Goal: Information Seeking & Learning: Check status

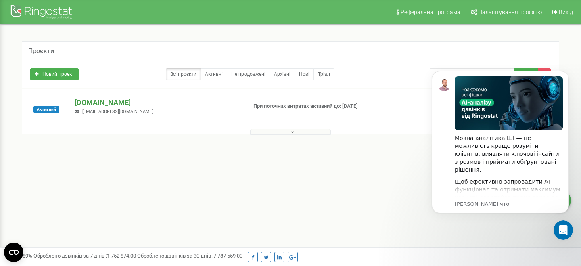
click at [105, 106] on p "[DOMAIN_NAME]" at bounding box center [157, 102] width 165 height 10
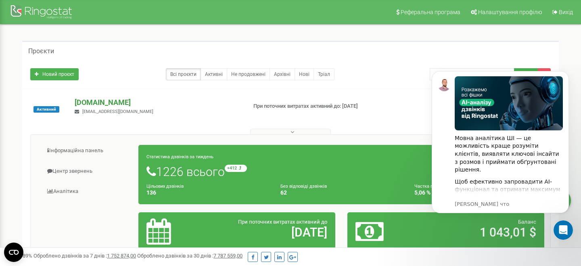
scroll to position [48, 0]
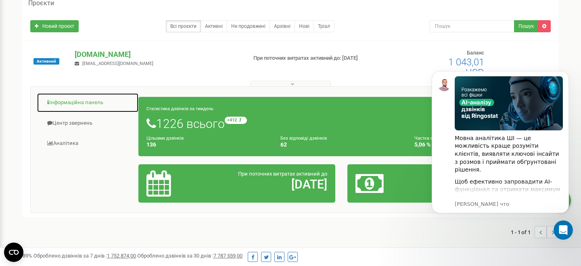
click at [89, 103] on link "Інформаційна панель" at bounding box center [88, 103] width 102 height 20
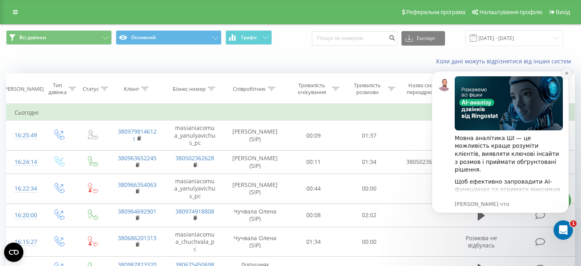
click at [565, 74] on icon "Dismiss notification" at bounding box center [567, 73] width 4 height 4
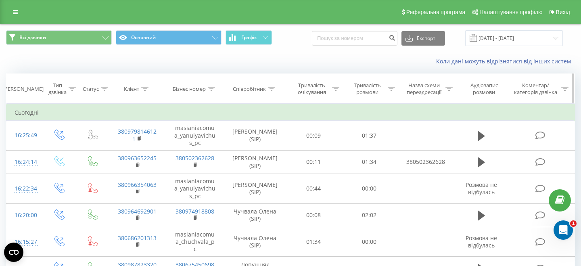
click at [275, 88] on icon at bounding box center [271, 89] width 7 height 4
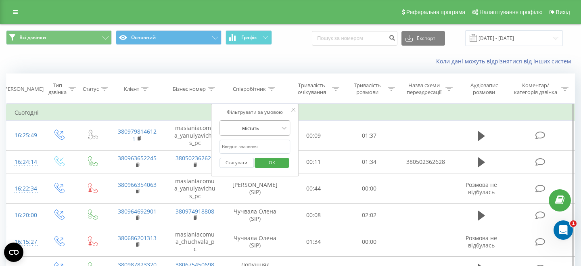
click at [253, 130] on div at bounding box center [250, 128] width 57 height 8
click at [253, 125] on div at bounding box center [250, 128] width 57 height 8
click at [255, 149] on input "text" at bounding box center [255, 147] width 71 height 14
type input ","
type input "бров"
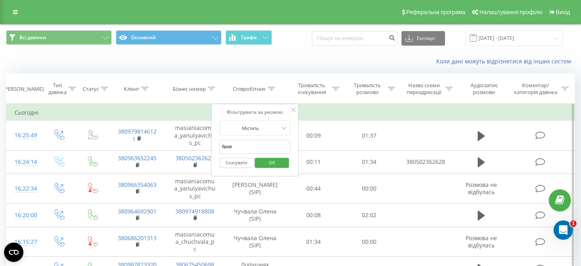
click button "OK" at bounding box center [272, 163] width 34 height 10
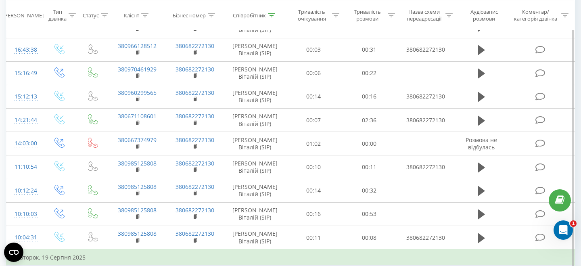
scroll to position [230, 0]
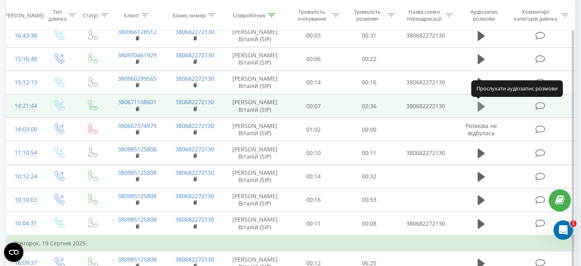
click at [481, 103] on icon at bounding box center [481, 106] width 7 height 10
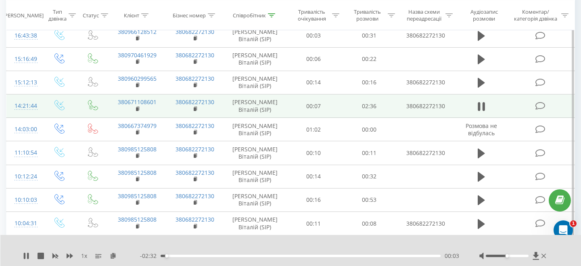
click at [84, 255] on span "1 x" at bounding box center [84, 256] width 6 height 8
click at [86, 257] on span "1 x" at bounding box center [84, 256] width 6 height 8
click at [85, 256] on span "1 x" at bounding box center [84, 256] width 6 height 8
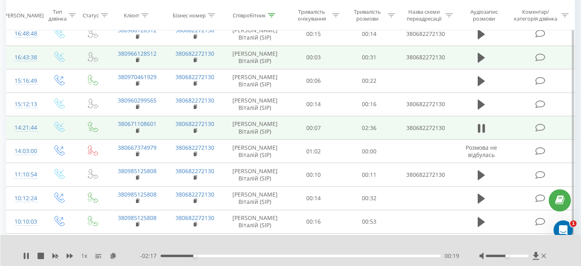
scroll to position [215, 0]
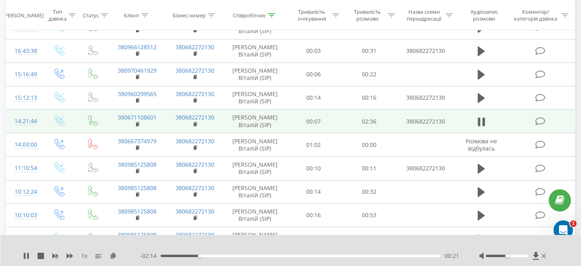
click at [86, 256] on span "1 x" at bounding box center [84, 256] width 6 height 8
click at [85, 257] on span "1 x" at bounding box center [84, 256] width 6 height 8
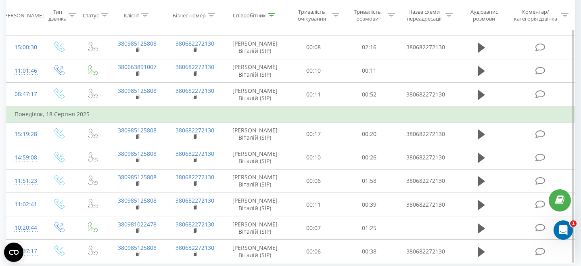
scroll to position [552, 0]
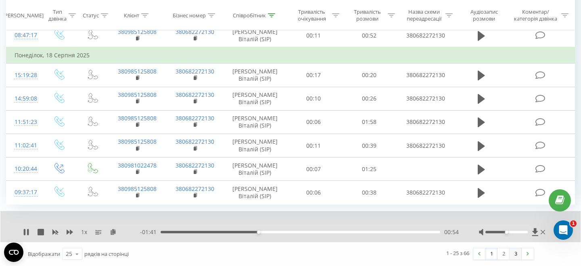
click at [513, 253] on link "3" at bounding box center [516, 253] width 12 height 11
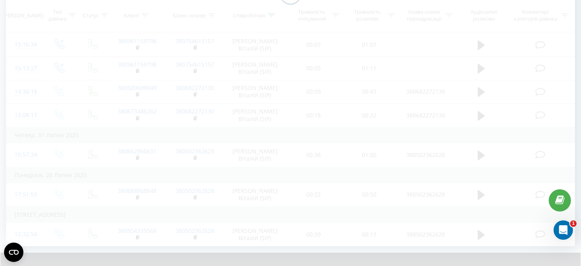
scroll to position [373, 0]
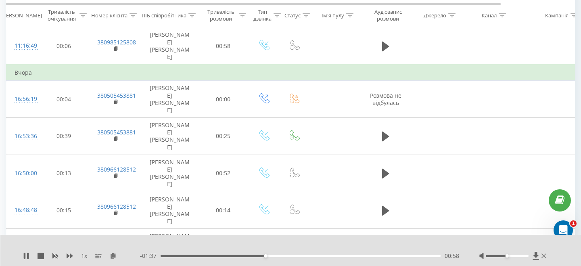
scroll to position [53, 0]
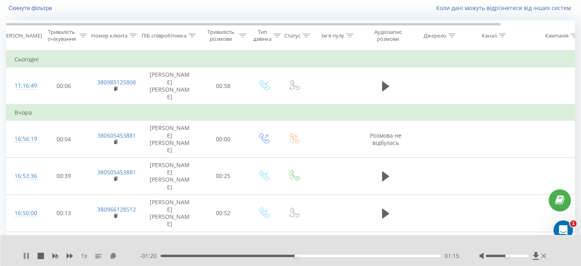
click at [25, 256] on icon at bounding box center [25, 256] width 2 height 6
